Goal: Find specific page/section: Find specific page/section

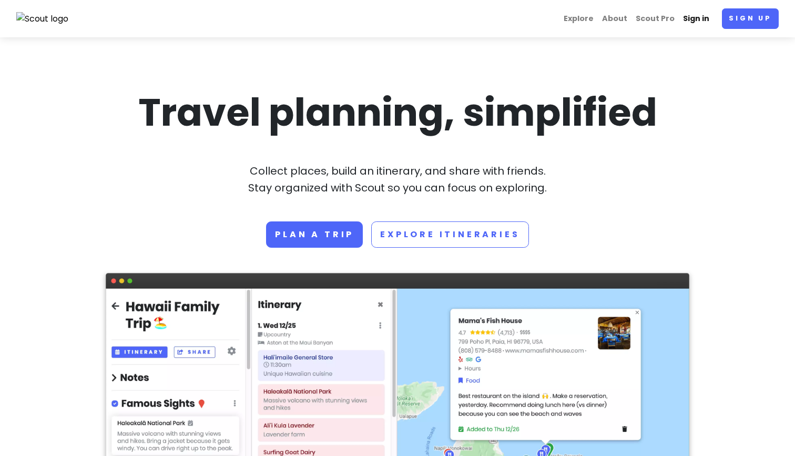
click at [695, 19] on link "Sign in" at bounding box center [696, 18] width 35 height 20
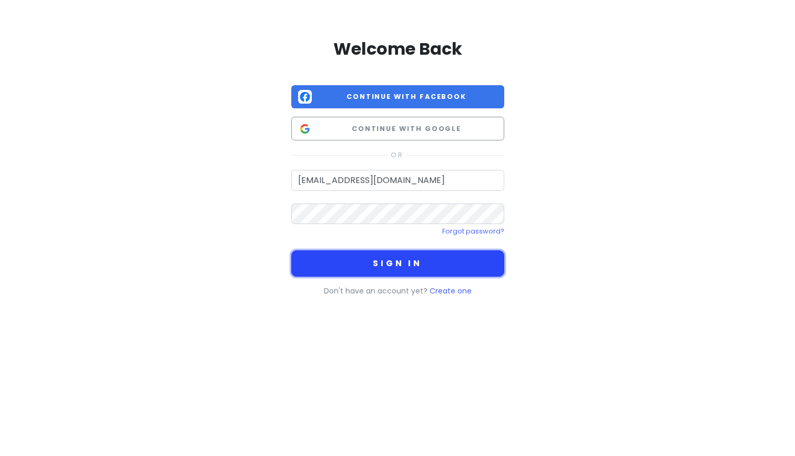
click at [437, 261] on button "Sign in" at bounding box center [397, 263] width 213 height 26
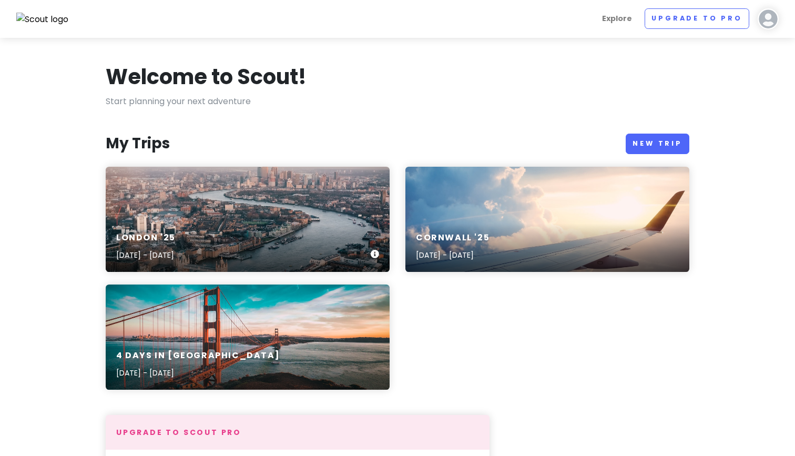
click at [228, 199] on div "[GEOGRAPHIC_DATA] '25 [DATE] - [DATE]" at bounding box center [248, 219] width 284 height 105
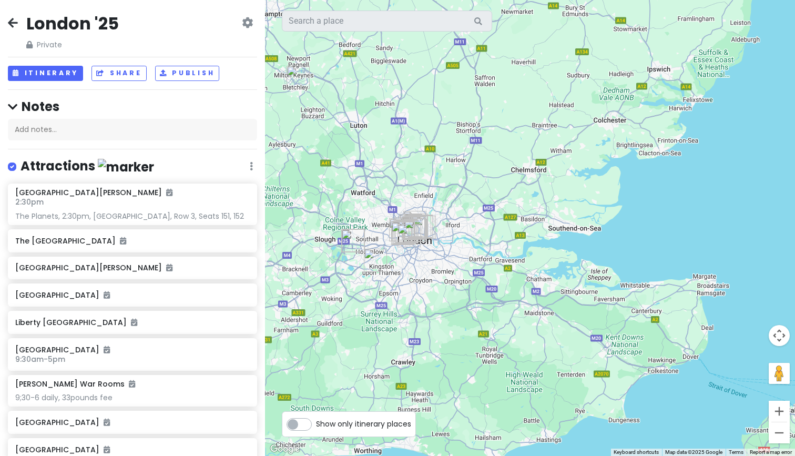
drag, startPoint x: 394, startPoint y: 141, endPoint x: 324, endPoint y: 146, distance: 70.6
click at [323, 146] on div at bounding box center [530, 228] width 530 height 456
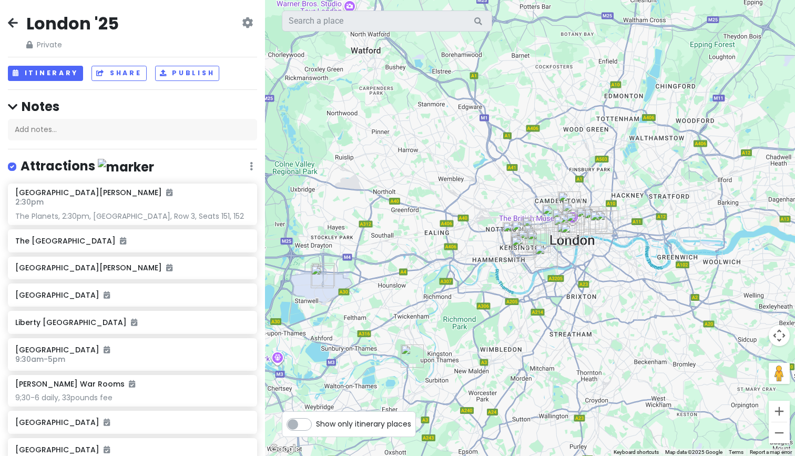
drag, startPoint x: 356, startPoint y: 220, endPoint x: 572, endPoint y: -37, distance: 335.8
click at [572, 0] on div at bounding box center [530, 228] width 530 height 456
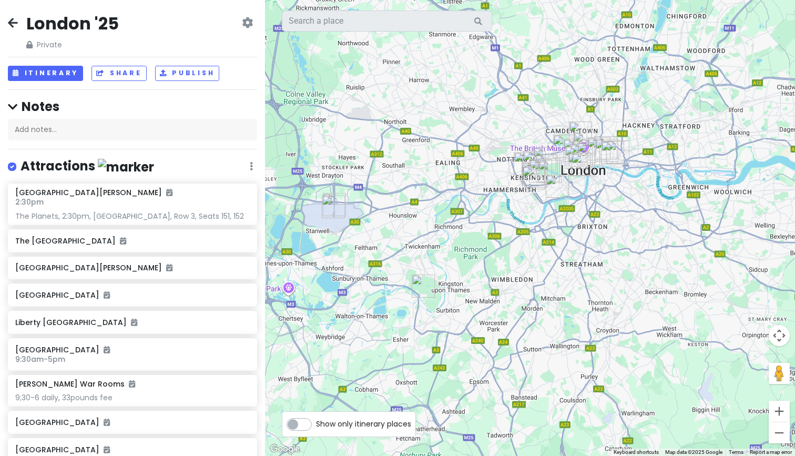
drag, startPoint x: 468, startPoint y: 204, endPoint x: 479, endPoint y: 142, distance: 63.0
click at [479, 142] on div at bounding box center [530, 228] width 530 height 456
click at [44, 74] on button "Itinerary" at bounding box center [45, 73] width 75 height 15
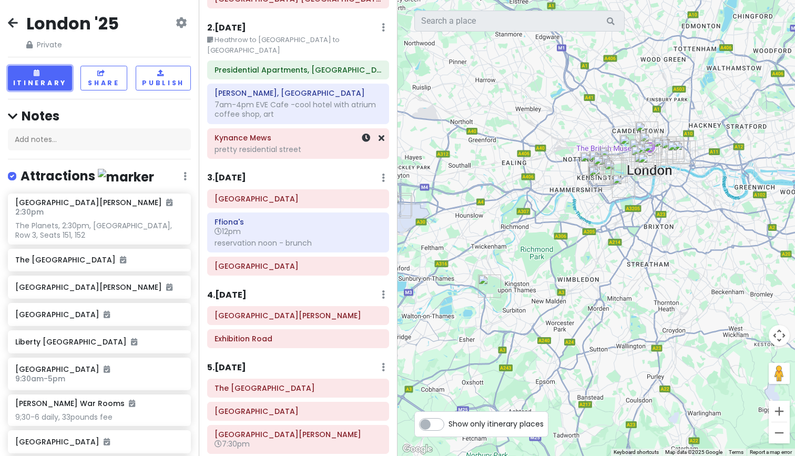
scroll to position [78, 0]
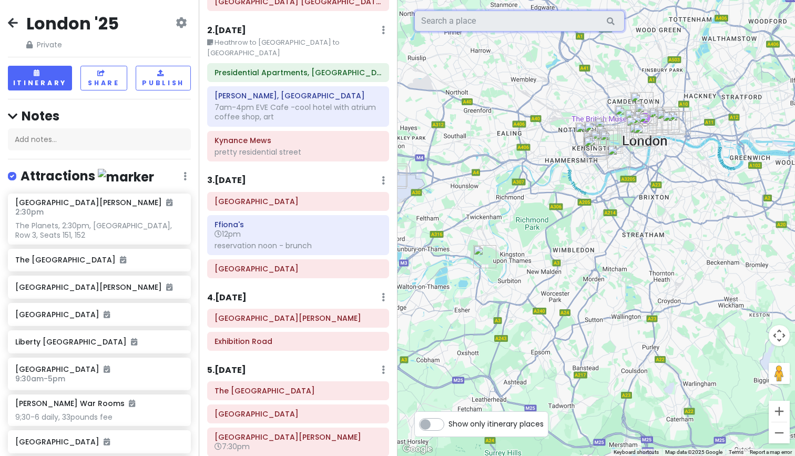
click at [497, 24] on input "text" at bounding box center [519, 21] width 210 height 21
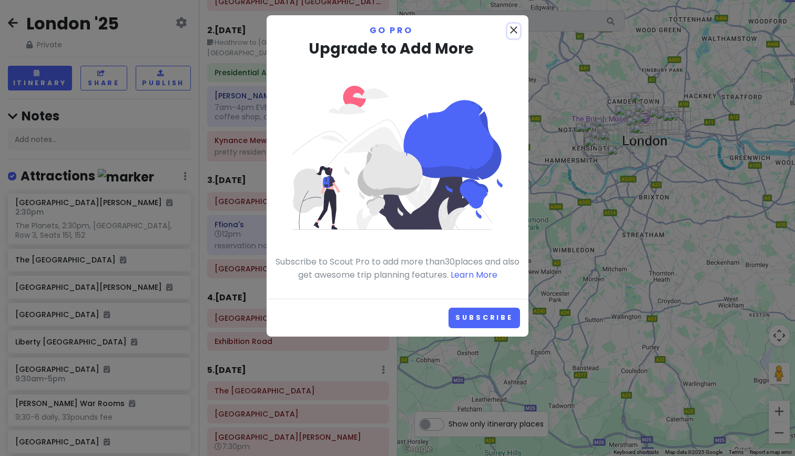
click at [513, 28] on icon "close" at bounding box center [513, 30] width 13 height 13
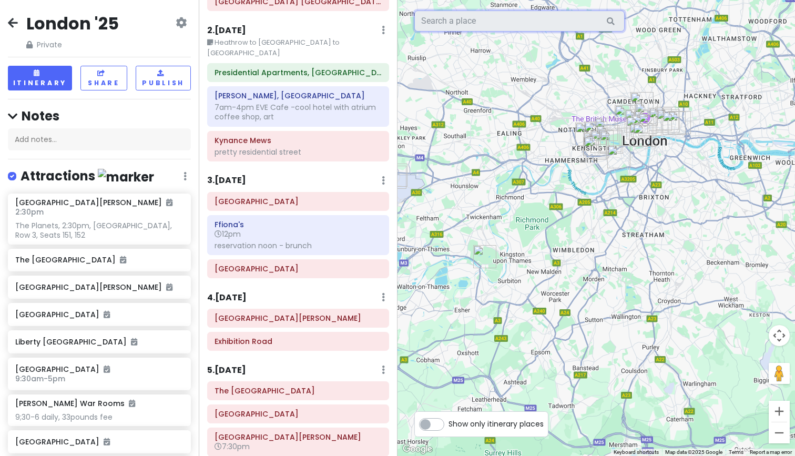
click at [501, 22] on input "text" at bounding box center [519, 21] width 210 height 21
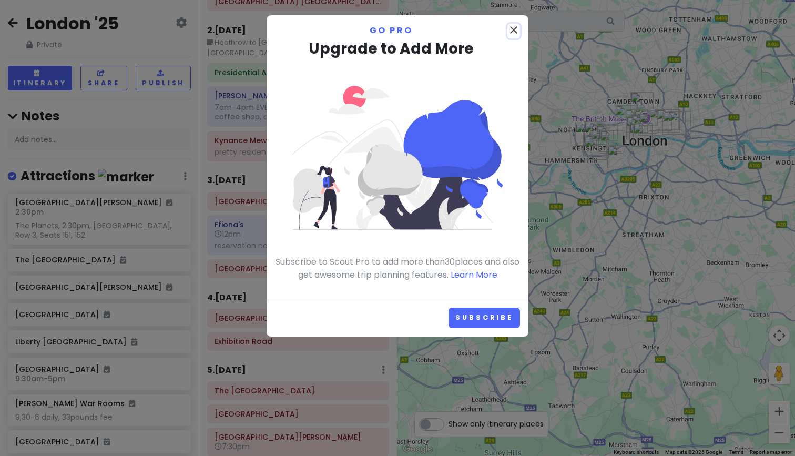
click at [518, 28] on icon "close" at bounding box center [513, 30] width 13 height 13
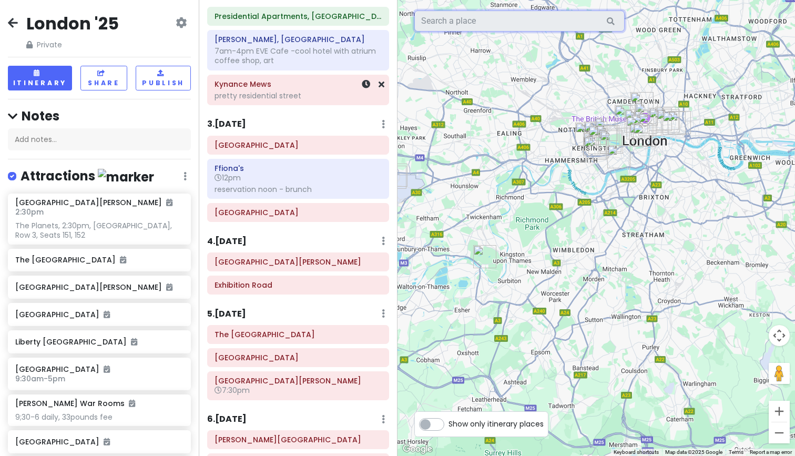
scroll to position [132, 0]
